Goal: Task Accomplishment & Management: Manage account settings

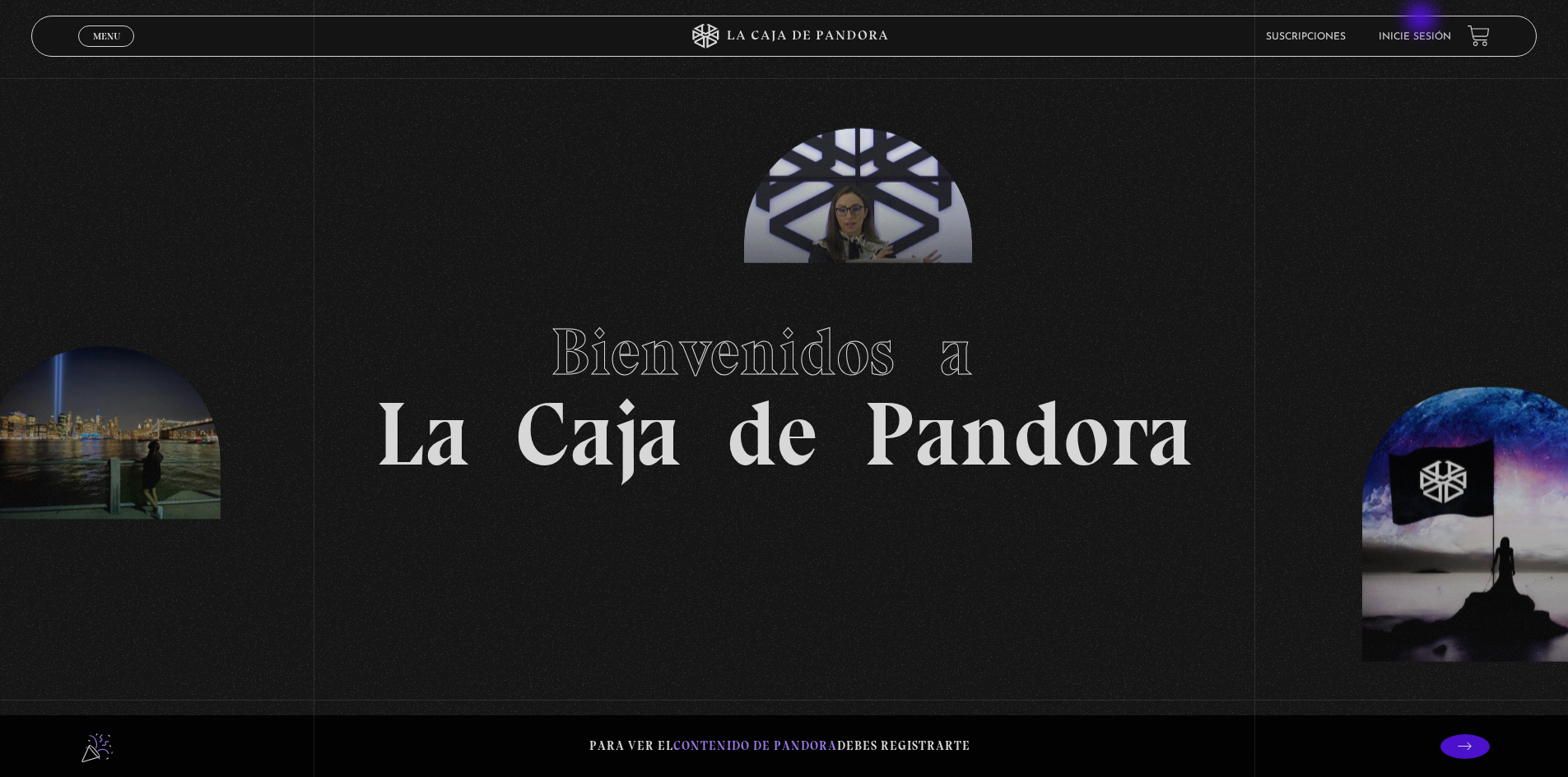
click at [1422, 20] on header "Menu Cerrar Suscripciones Inicie sesión" at bounding box center [784, 36] width 1505 height 41
click at [1439, 24] on li "Inicie sesión" at bounding box center [1414, 36] width 72 height 25
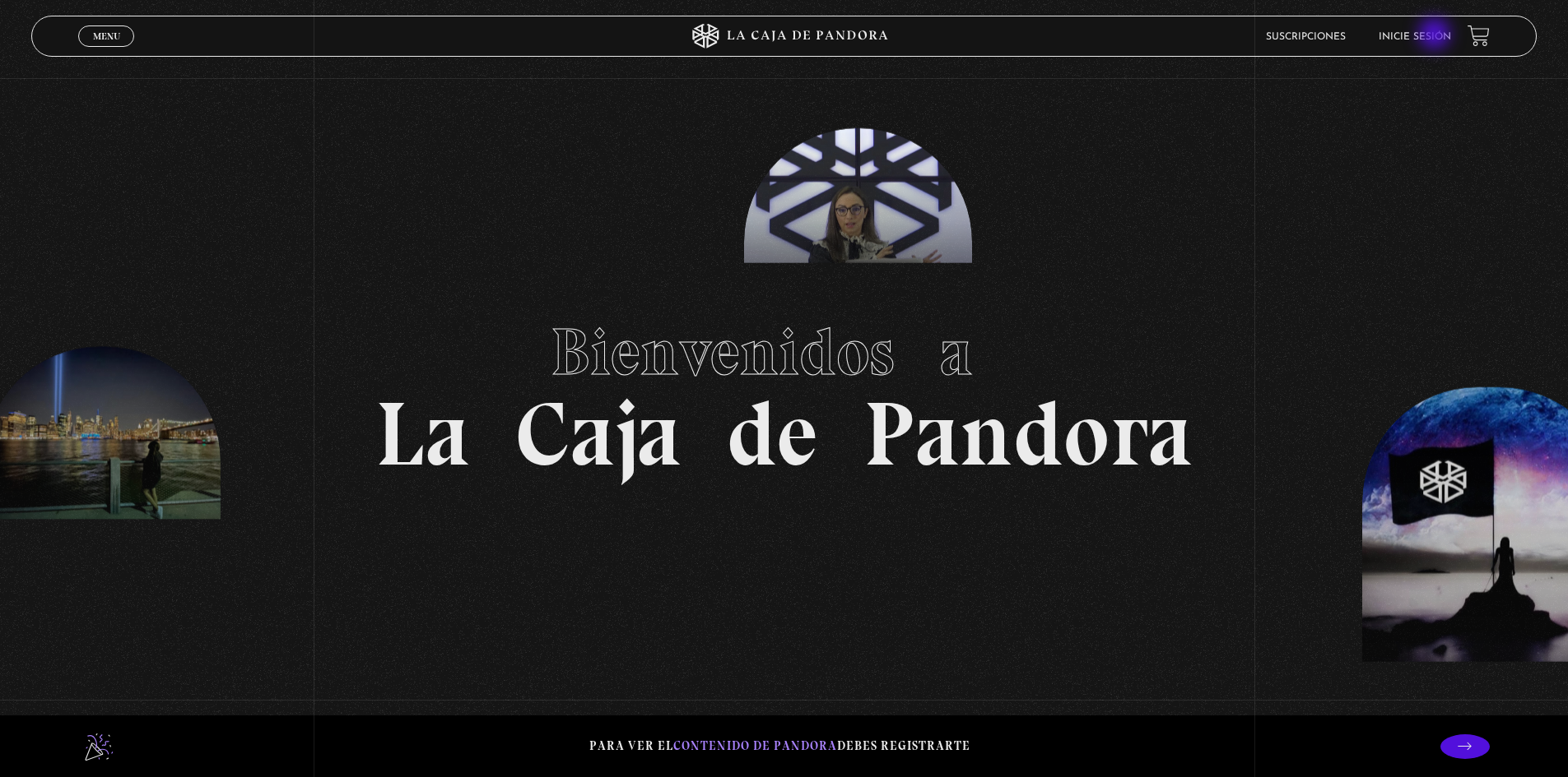
click at [1435, 37] on link "Inicie sesión" at bounding box center [1414, 36] width 72 height 10
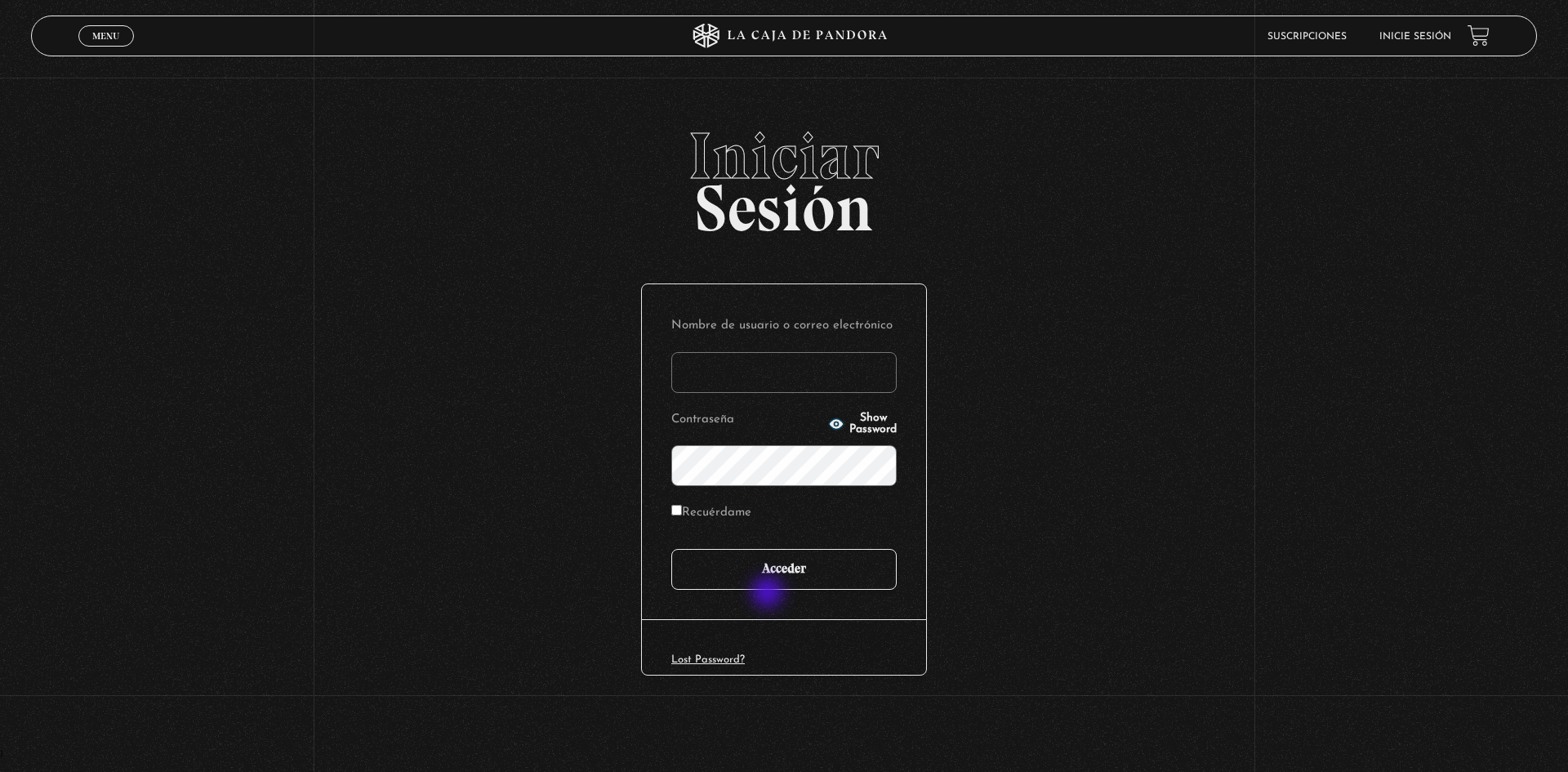
type input "fedebarquero@protonmail.com"
click at [770, 579] on input "Acceder" at bounding box center [784, 569] width 226 height 41
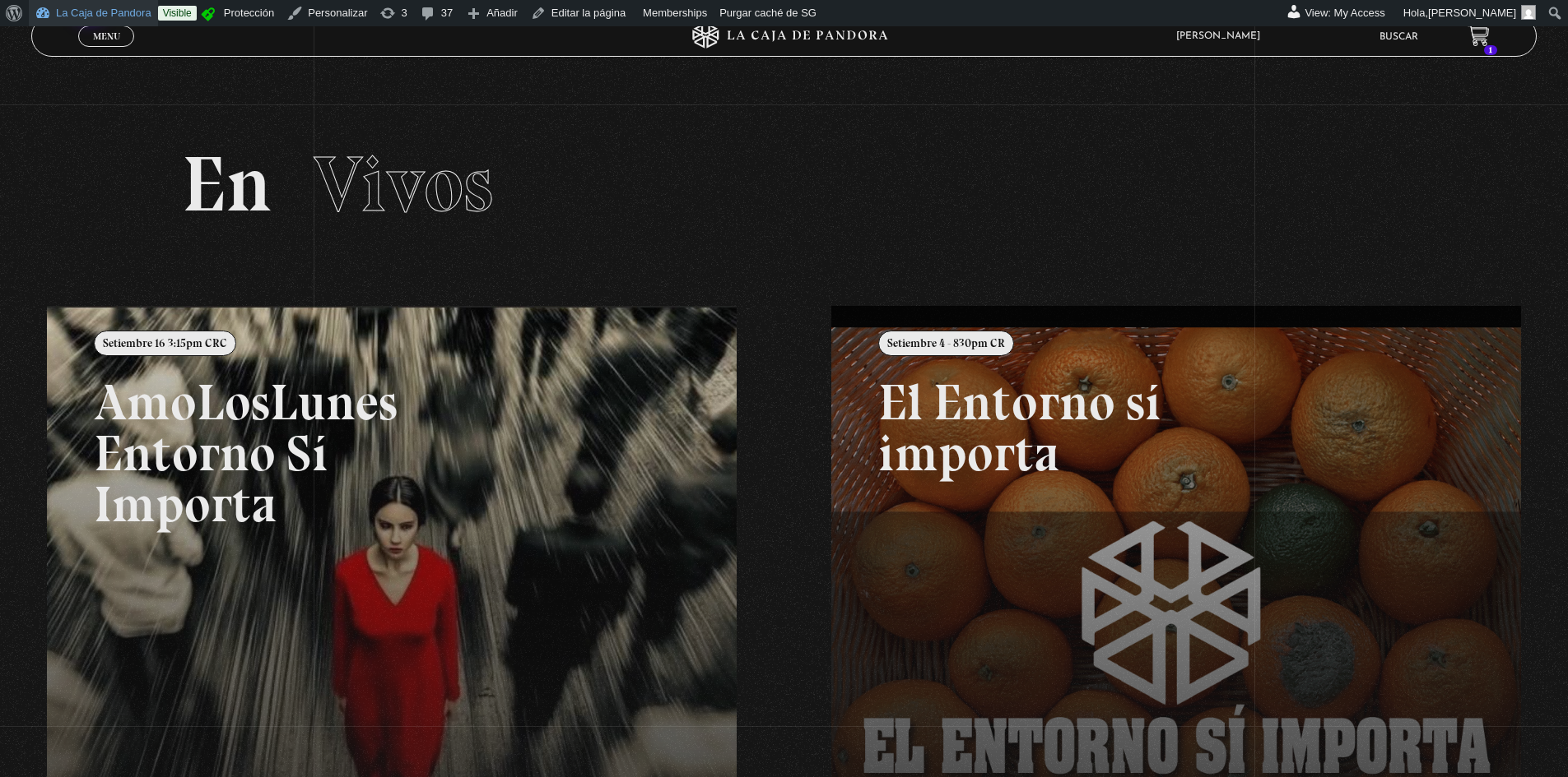
click at [91, 8] on link "La Caja de Pandora" at bounding box center [93, 13] width 129 height 26
